Goal: Task Accomplishment & Management: Use online tool/utility

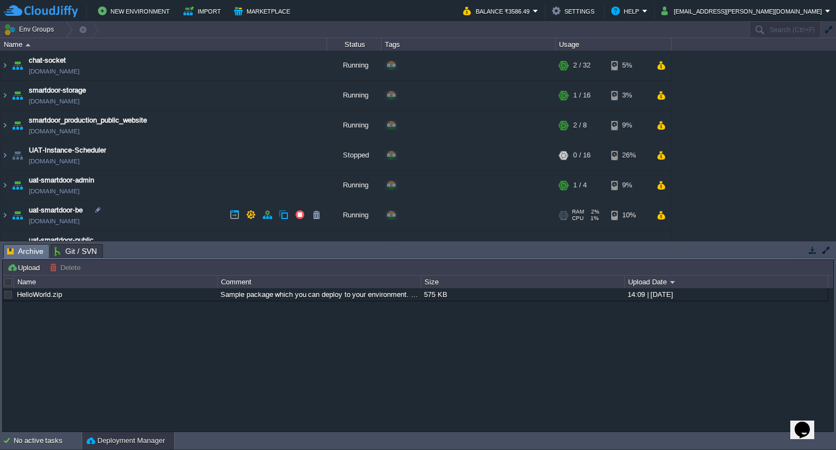
scroll to position [19, 0]
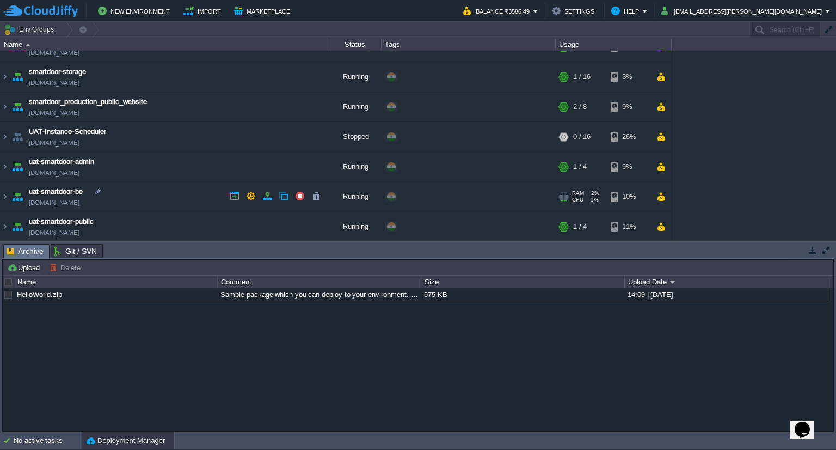
click at [136, 196] on td "uat-smartdoor-be [DOMAIN_NAME]" at bounding box center [164, 197] width 327 height 30
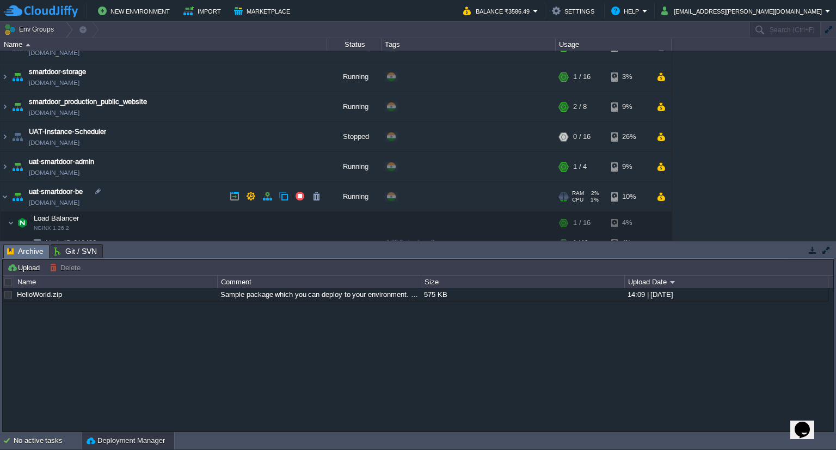
click at [136, 196] on td "uat-smartdoor-be [DOMAIN_NAME]" at bounding box center [164, 197] width 327 height 30
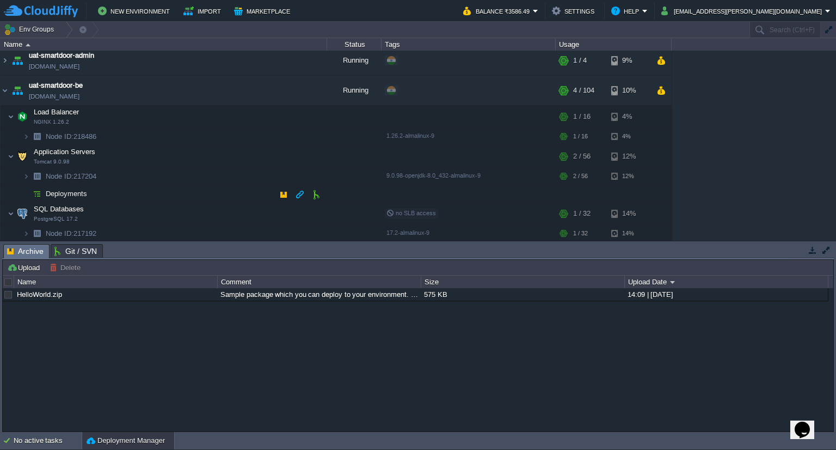
scroll to position [126, 0]
click at [223, 151] on td at bounding box center [229, 154] width 16 height 16
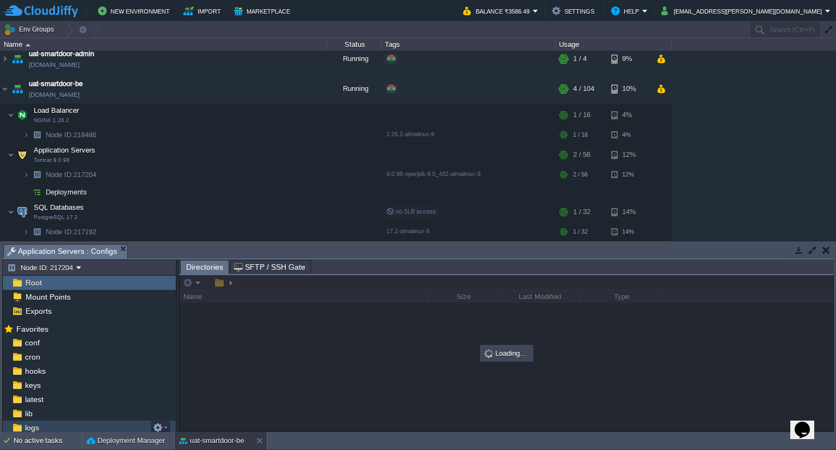
scroll to position [43, 0]
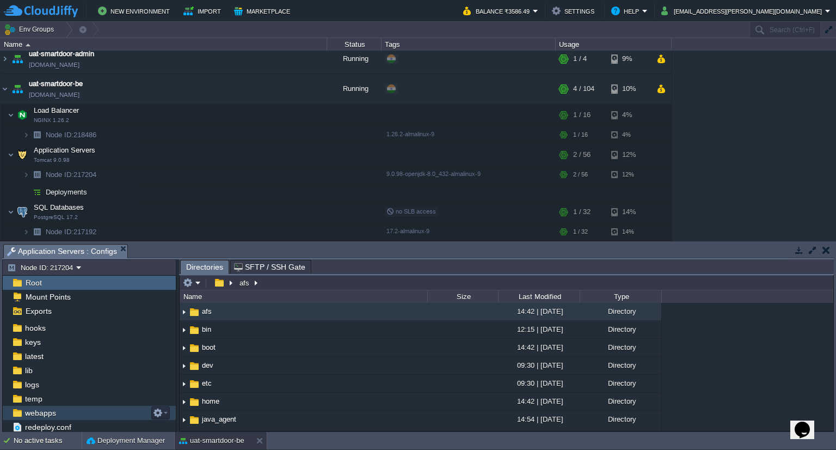
click at [67, 410] on div "webapps" at bounding box center [89, 412] width 173 height 14
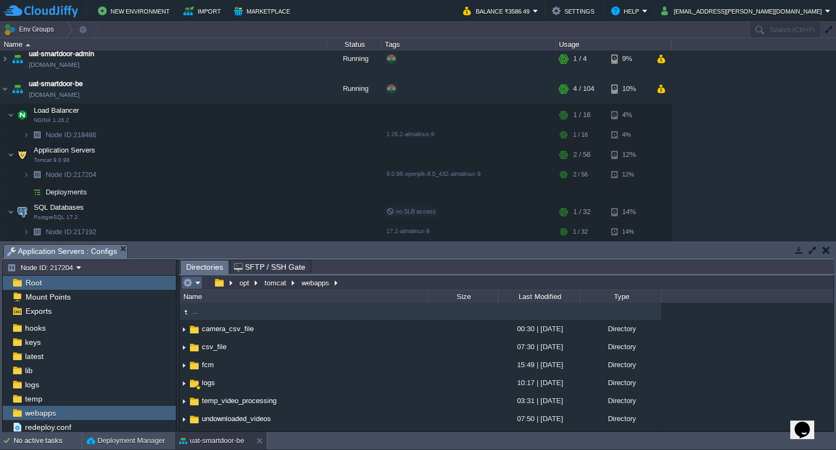
click at [196, 279] on em at bounding box center [192, 283] width 18 height 10
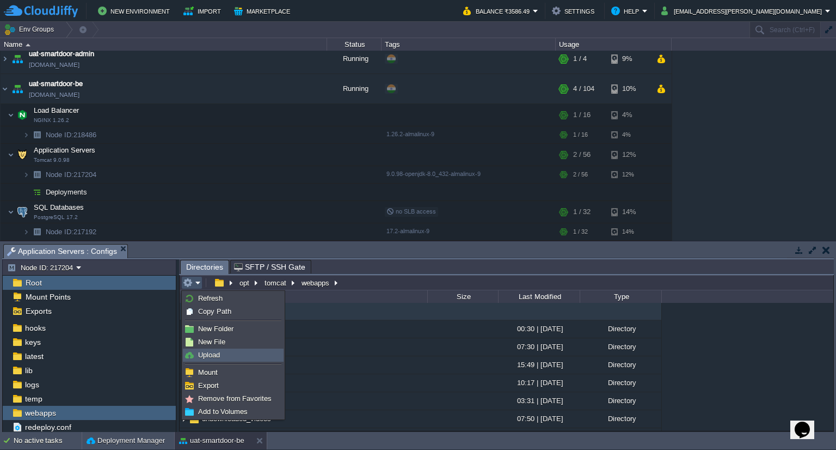
click at [221, 352] on link "Upload" at bounding box center [233, 355] width 100 height 12
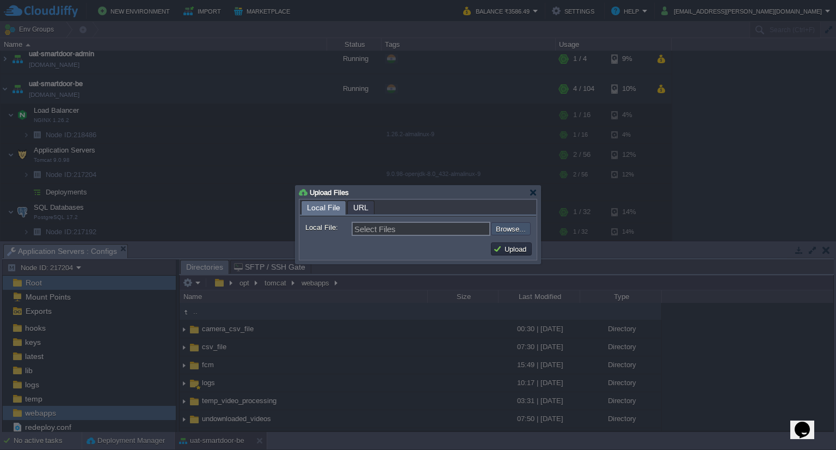
click at [511, 228] on input "file" at bounding box center [462, 228] width 138 height 13
click at [515, 225] on input "file" at bounding box center [462, 228] width 138 height 13
type input "C:\fakepath\smartdoor-apigatewayservice-1.1.1-SNAPSHOT.jar"
type input "smartdoor-apigatewayservice-1.1.1-SNAPSHOT.jar"
click at [533, 190] on div at bounding box center [533, 192] width 8 height 8
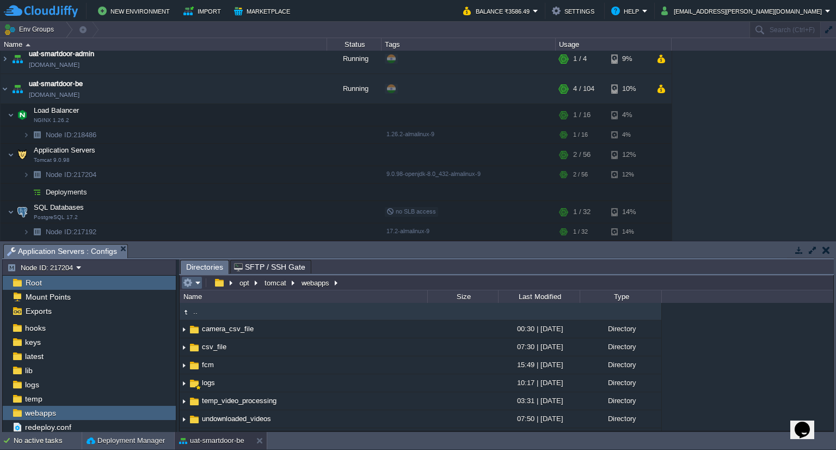
click at [194, 281] on em at bounding box center [192, 283] width 18 height 10
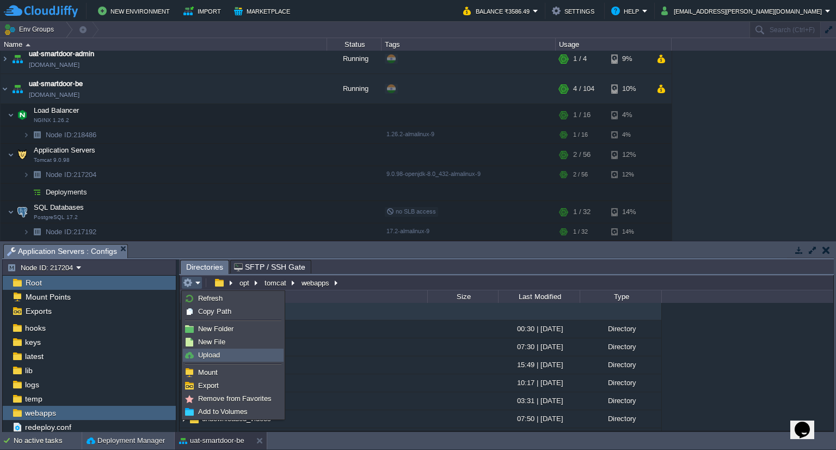
click at [225, 351] on link "Upload" at bounding box center [233, 355] width 100 height 12
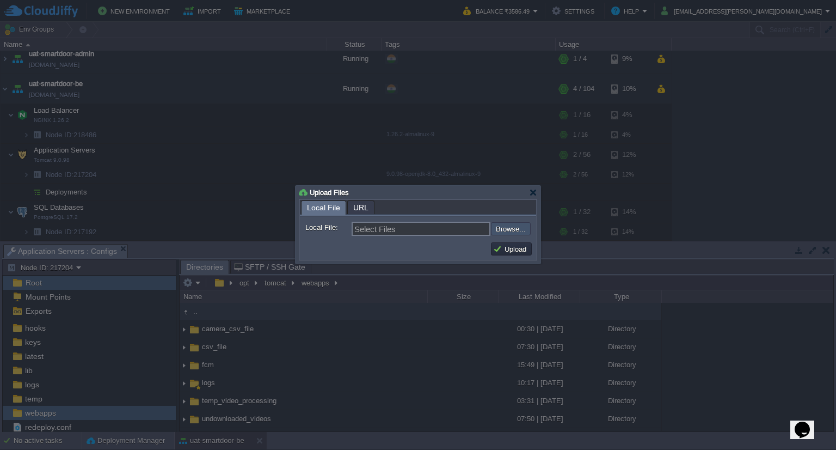
click at [508, 230] on input "file" at bounding box center [462, 228] width 138 height 13
type input "C:\fakepath\smartdoor-apigatewayservice-1.1.1-SNAPSHOT.jar"
type input "smartdoor-apigatewayservice-1.1.1-SNAPSHOT.jar"
click at [494, 228] on input "file" at bounding box center [462, 228] width 138 height 13
click at [499, 248] on button "Upload" at bounding box center [511, 249] width 36 height 10
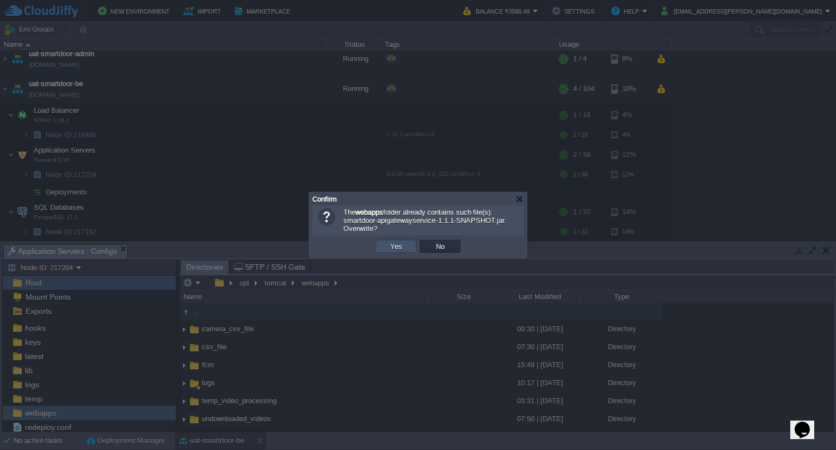
click at [393, 248] on button "Yes" at bounding box center [396, 246] width 19 height 10
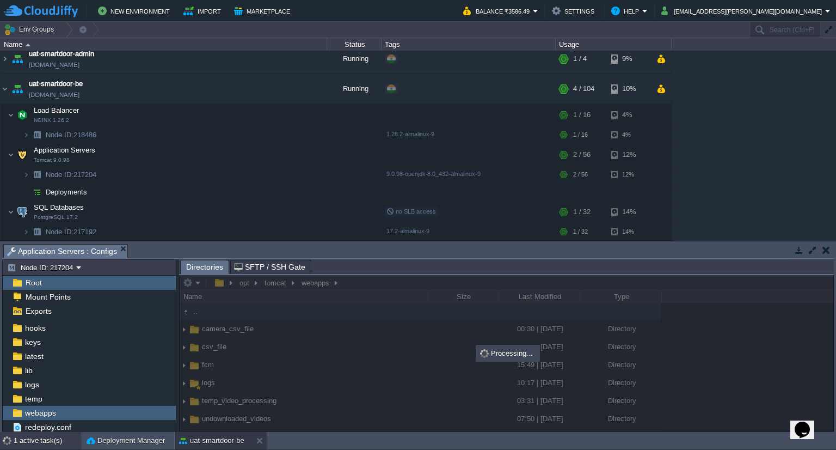
click at [61, 442] on div "1 active task(s)" at bounding box center [48, 440] width 68 height 17
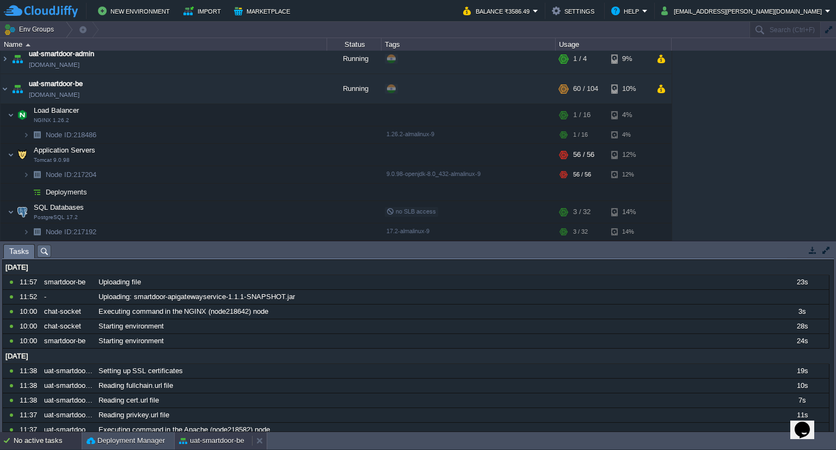
click at [220, 434] on div "uat-smartdoor-be" at bounding box center [213, 440] width 77 height 17
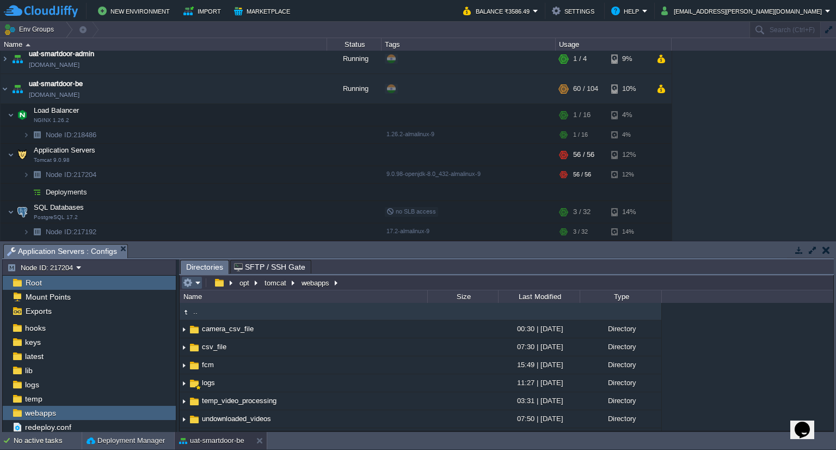
click at [188, 279] on button "button" at bounding box center [188, 283] width 10 height 10
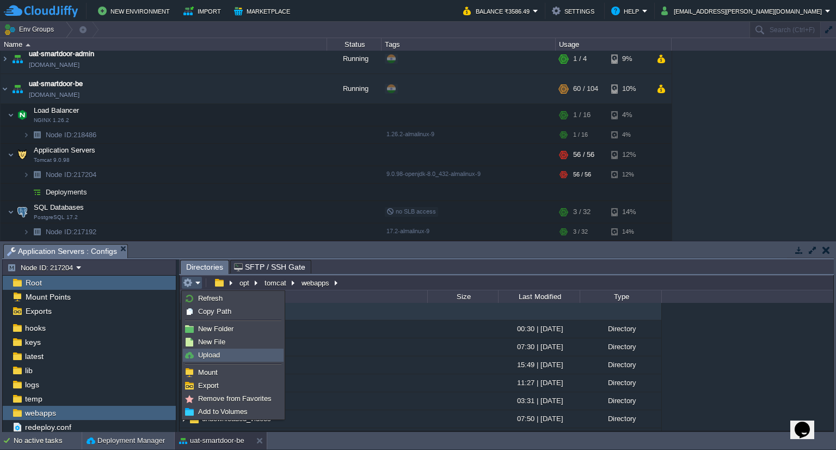
click at [203, 349] on link "Upload" at bounding box center [233, 355] width 100 height 12
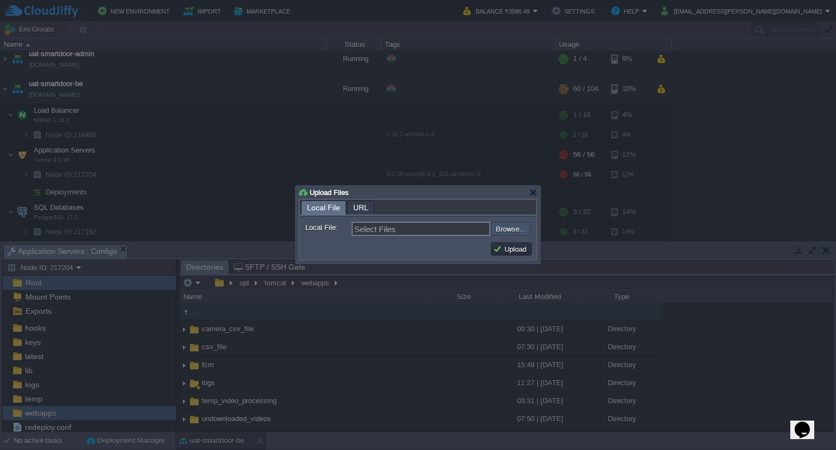
click at [517, 226] on input "file" at bounding box center [462, 228] width 138 height 13
type input "C:\fakepath\smartdoor-consumerservice-1.1.1-SNAPSHOT.jar"
type input "smartdoor-consumerservice-1.1.1-SNAPSHOT.jar"
click at [519, 249] on button "Upload" at bounding box center [511, 249] width 36 height 10
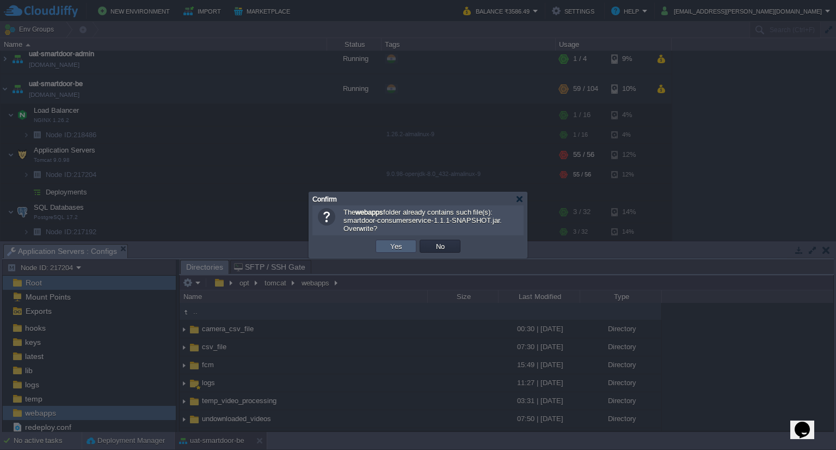
click at [405, 249] on td "Yes" at bounding box center [396, 245] width 41 height 13
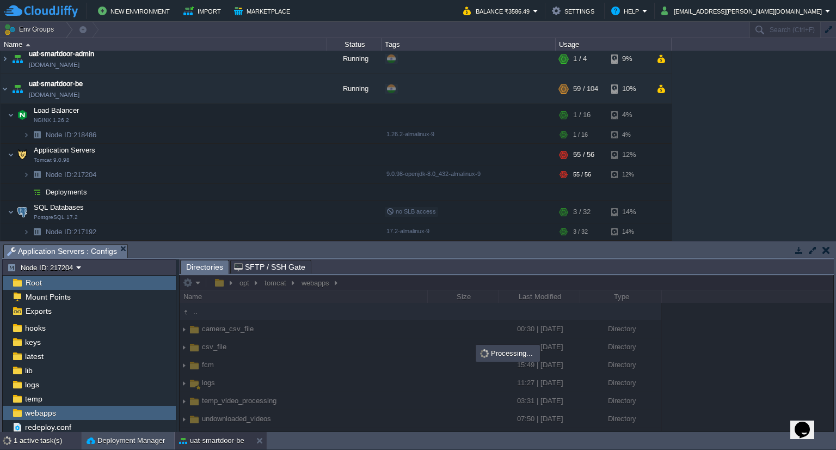
click at [41, 440] on div "1 active task(s)" at bounding box center [48, 440] width 68 height 17
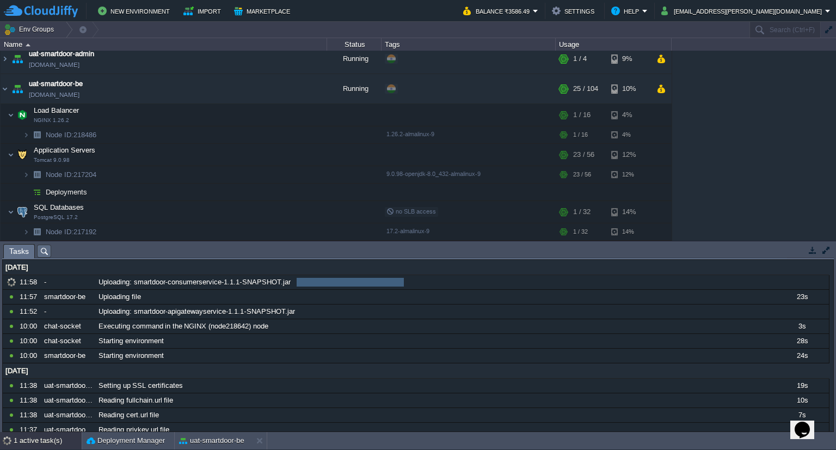
scroll to position [0, 0]
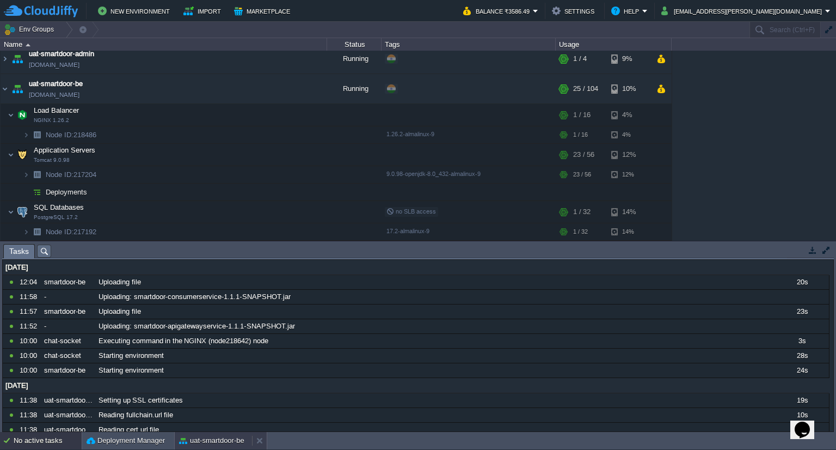
click at [211, 445] on button "uat-smartdoor-be" at bounding box center [211, 440] width 65 height 11
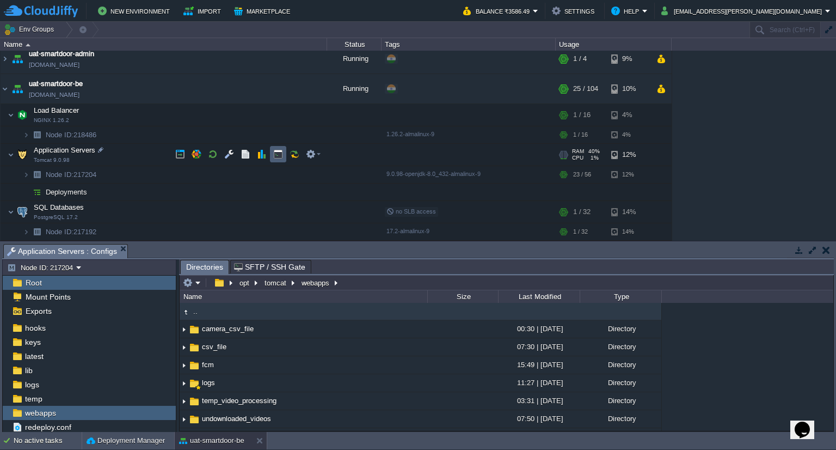
click at [272, 152] on td at bounding box center [278, 154] width 16 height 16
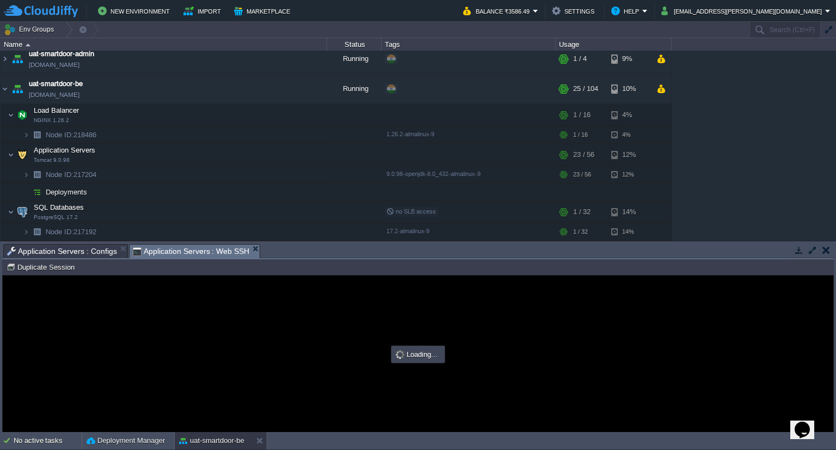
type input "#000000"
